Goal: Information Seeking & Learning: Learn about a topic

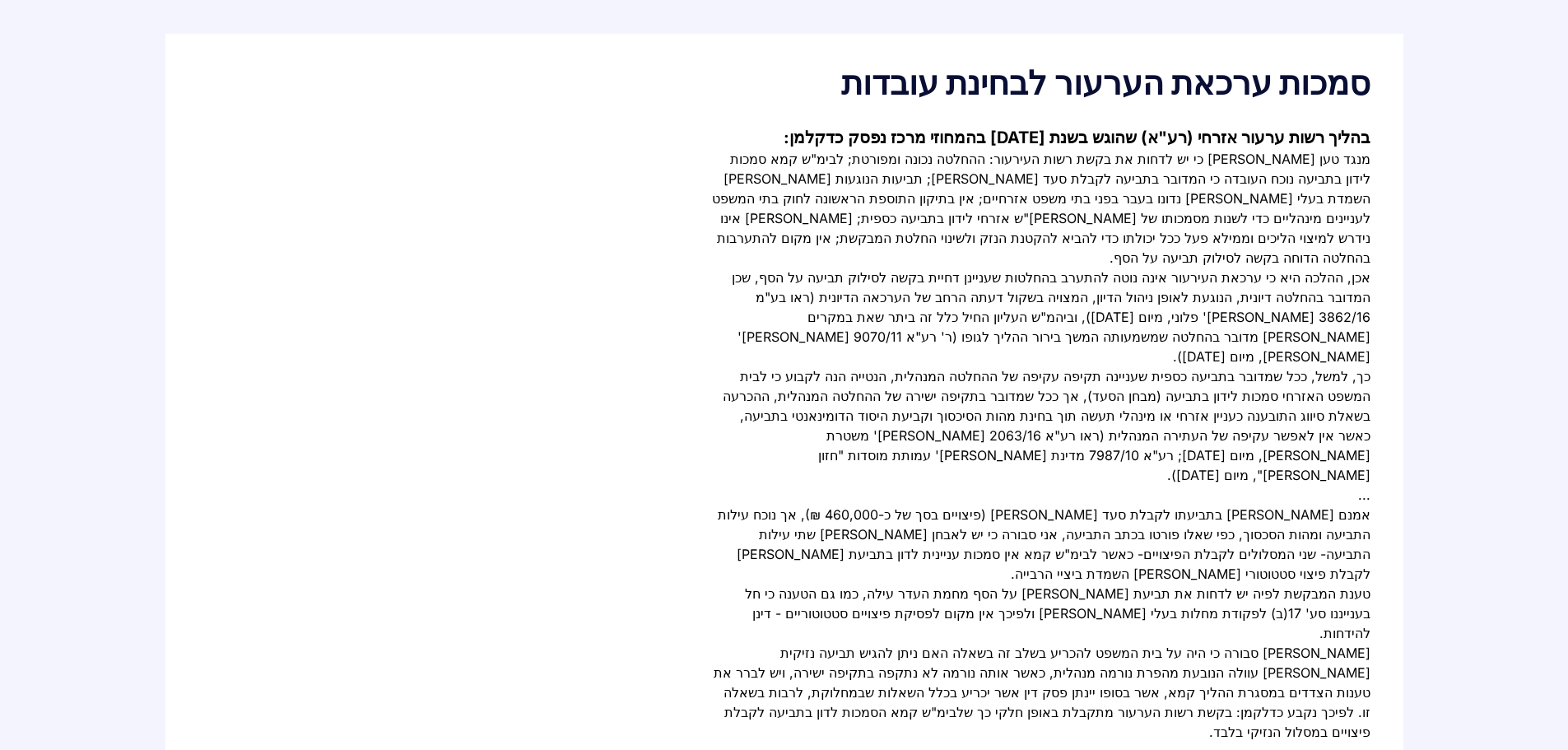
scroll to position [156, 0]
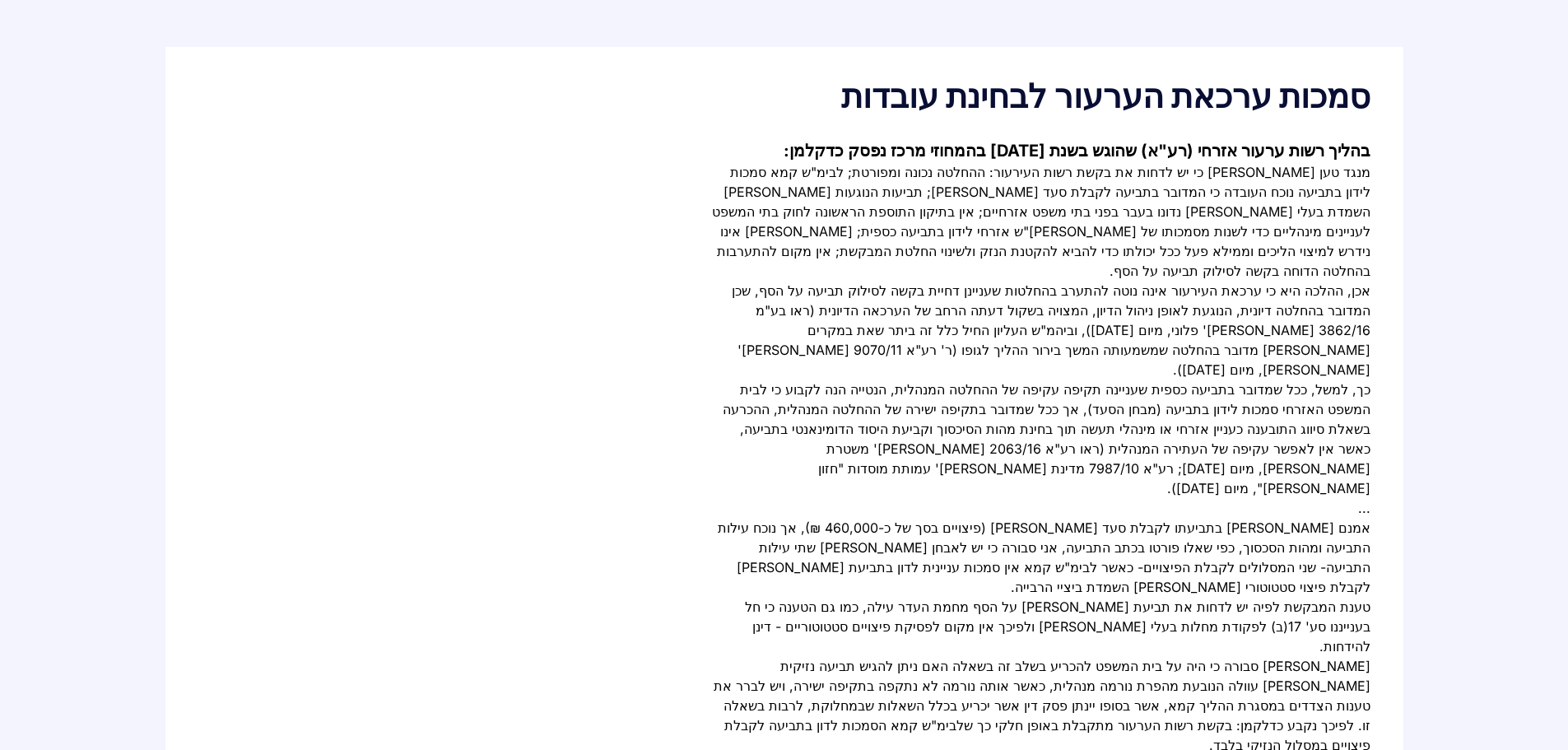
click at [591, 491] on div "בהליך רשות ערעור אזרחי (רע"א) שהוגש בשנת [DATE] בהמחוזי מרכז נפסק כדקלמן: אכן, …" at bounding box center [784, 464] width 1171 height 649
click at [555, 398] on div "בהליך רשות ערעור אזרחי (רע"א) שהוגש בשנת [DATE] בהמחוזי מרכז נפסק כדקלמן: אכן, …" at bounding box center [784, 464] width 1171 height 649
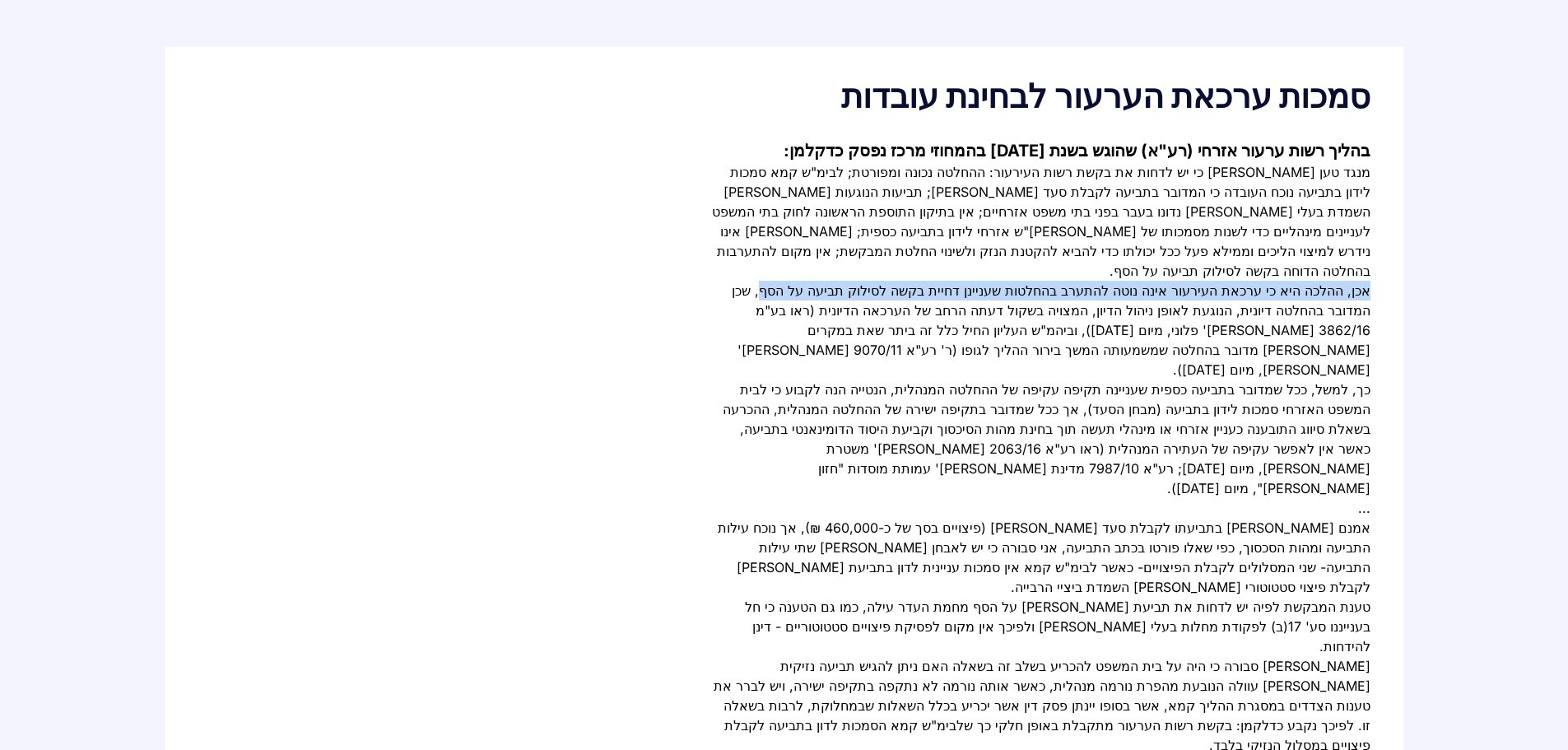
drag, startPoint x: 1371, startPoint y: 268, endPoint x: 809, endPoint y: 277, distance: 562.1
copy div "אכן, ההלכה היא כי ערכאת העירעור אינה נוטה להתערב בהחלטות שעניינן דחיית בקשה לסי…"
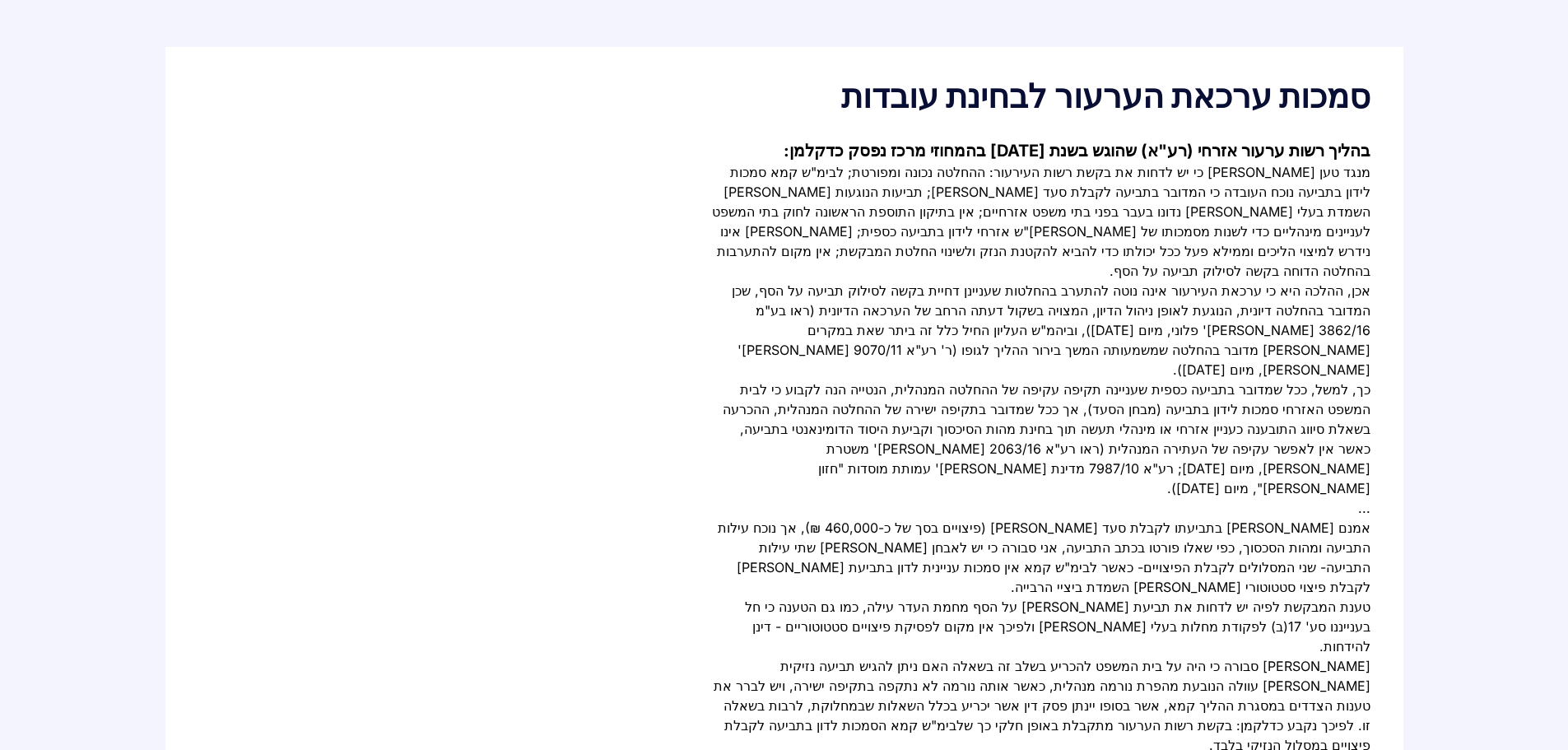
click at [1051, 294] on div "אכן, ההלכה היא כי ערכאת העירעור אינה נוטה להתערב בהחלטות שעניינן דחיית בקשה לסי…" at bounding box center [1041, 331] width 658 height 99
drag, startPoint x: 1269, startPoint y: 271, endPoint x: 812, endPoint y: 267, distance: 457.0
click at [812, 281] on div "אכן, ההלכה היא כי ערכאת העירעור אינה נוטה להתערב בהחלטות שעניינן דחיית בקשה לסי…" at bounding box center [1041, 331] width 658 height 99
copy div "ערכאת העירעור אינה נוטה להתערב בהחלטות שעניינן דחיית בקשה לסילוק תביעה על הסף"
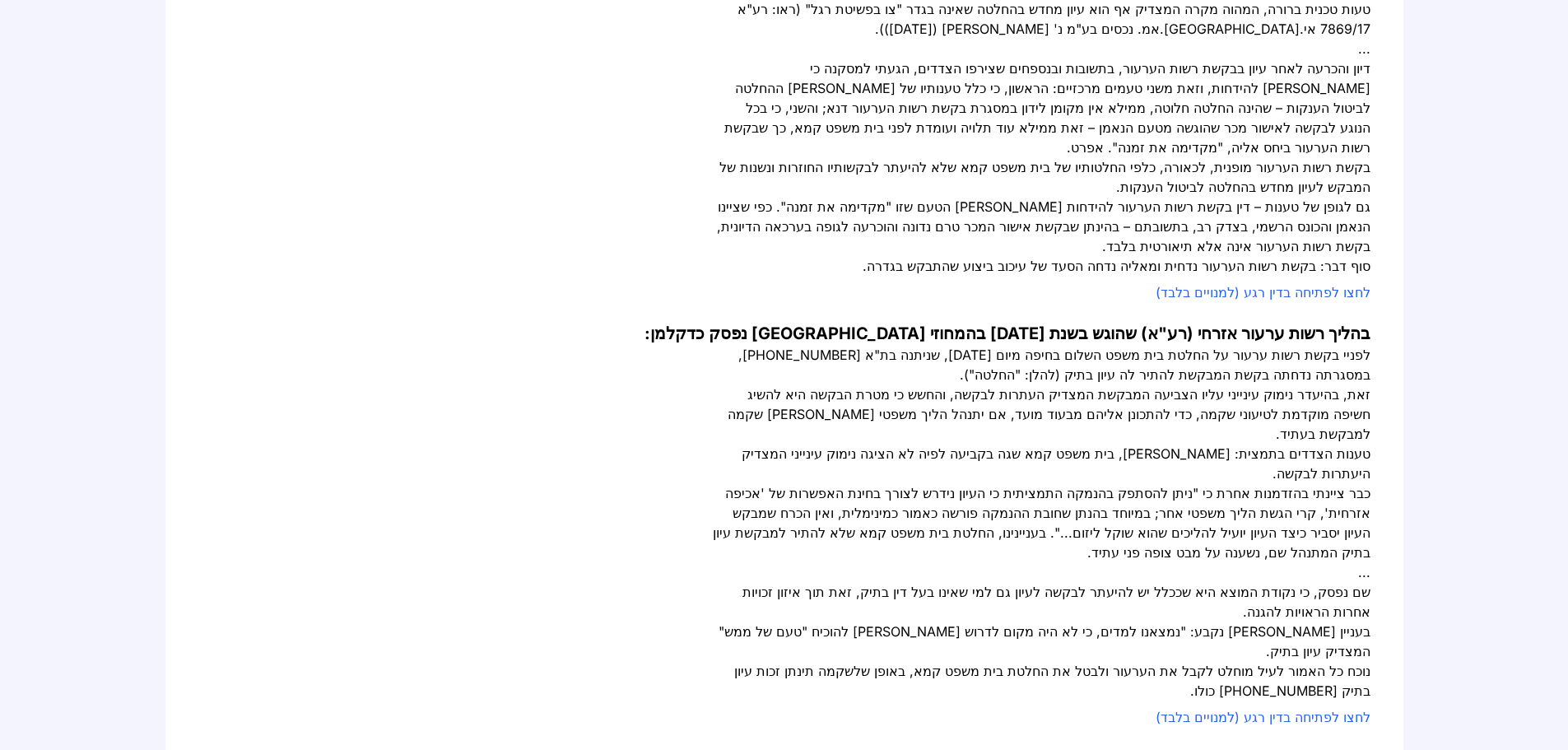
scroll to position [1001, 0]
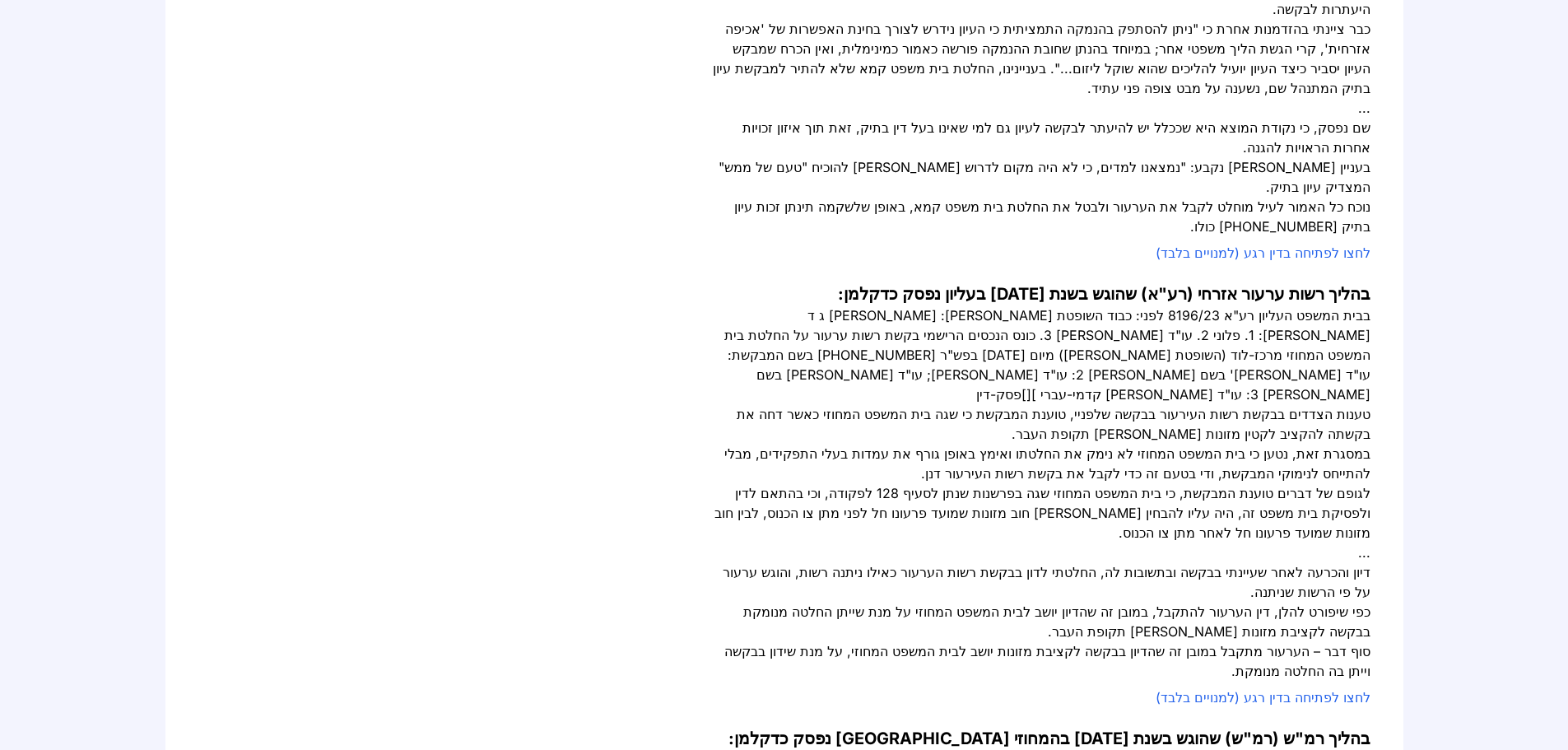
click at [1031, 444] on div "במסגרת זאת, נטען כי בית המשפט המחוזי לא נימק את החלטתו ואימץ באופן גורף את עמדו…" at bounding box center [1041, 463] width 658 height 39
drag, startPoint x: 1179, startPoint y: 238, endPoint x: 1232, endPoint y: 241, distance: 53.1
click at [1232, 305] on div "בבית המשפט העליון רע"א 8196/23 לפני: כבוד השופטת ג' כנפי-שטייניץ המבקשת: פלונית…" at bounding box center [1041, 355] width 658 height 99
copy div "8196/23"
